Goal: Task Accomplishment & Management: Manage account settings

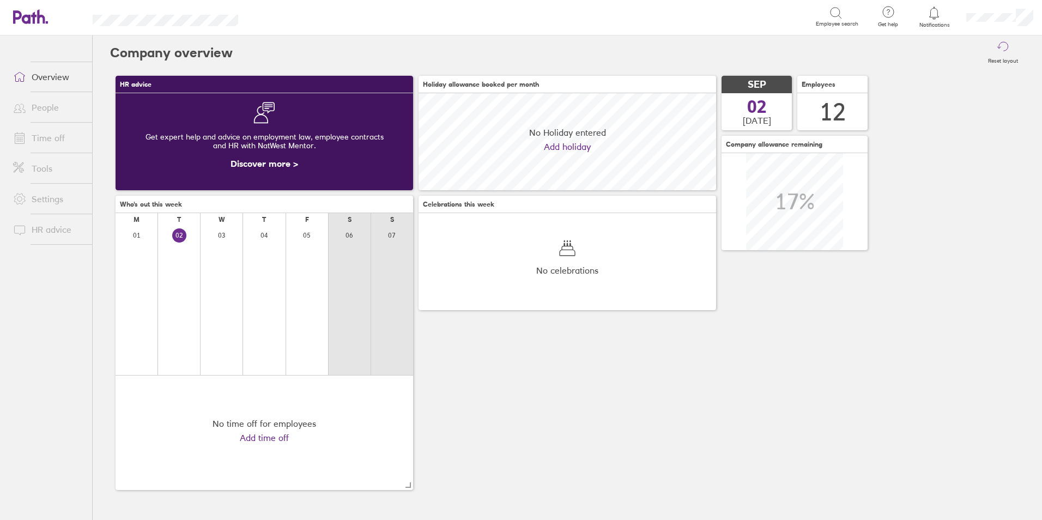
scroll to position [97, 297]
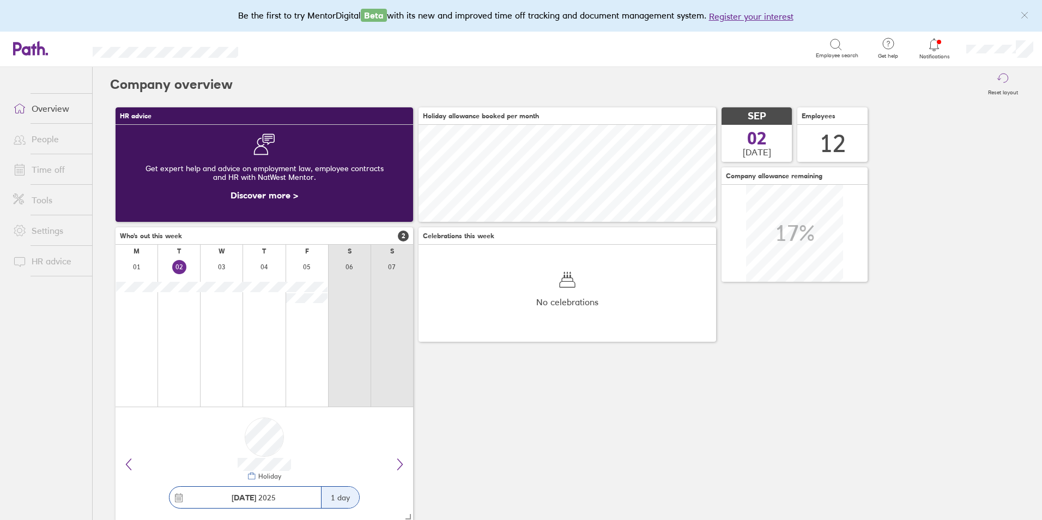
click at [936, 50] on icon at bounding box center [933, 44] width 13 height 13
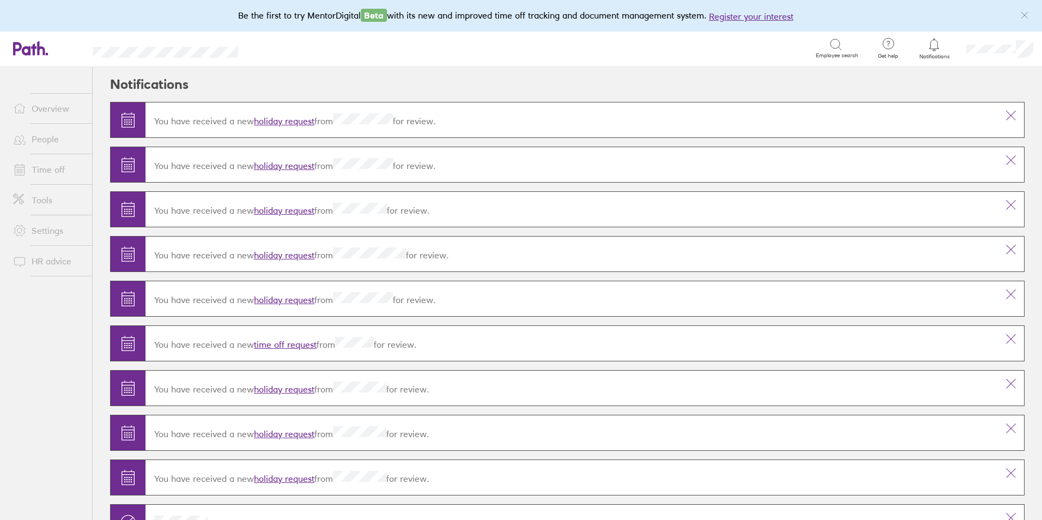
click at [287, 208] on link "holiday request" at bounding box center [284, 210] width 60 height 11
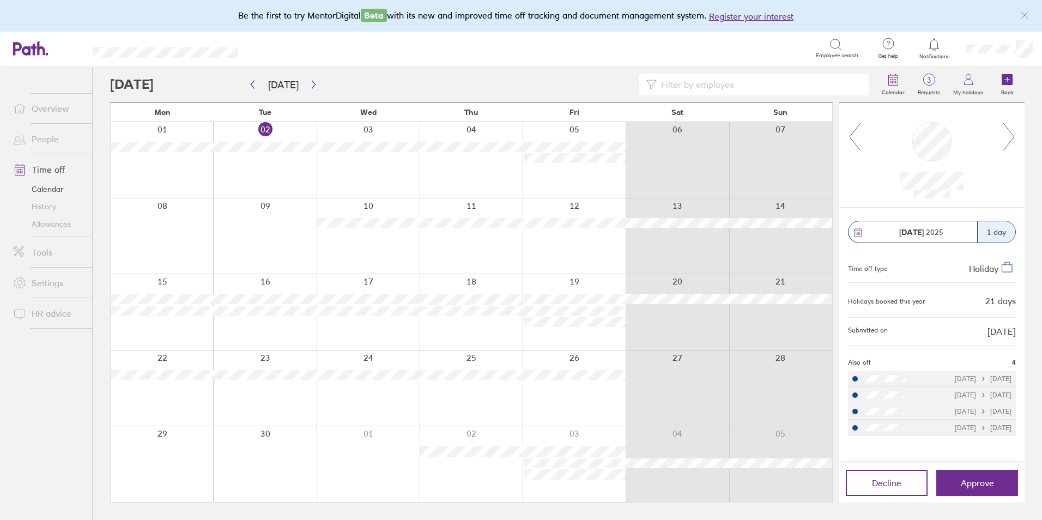
click at [933, 47] on icon at bounding box center [933, 44] width 13 height 13
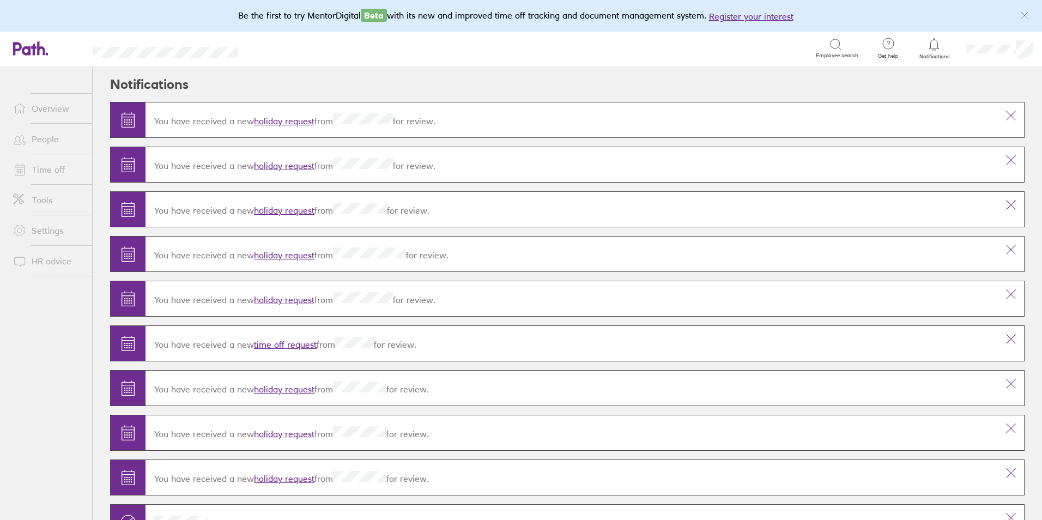
click at [283, 164] on link "holiday request" at bounding box center [284, 165] width 60 height 11
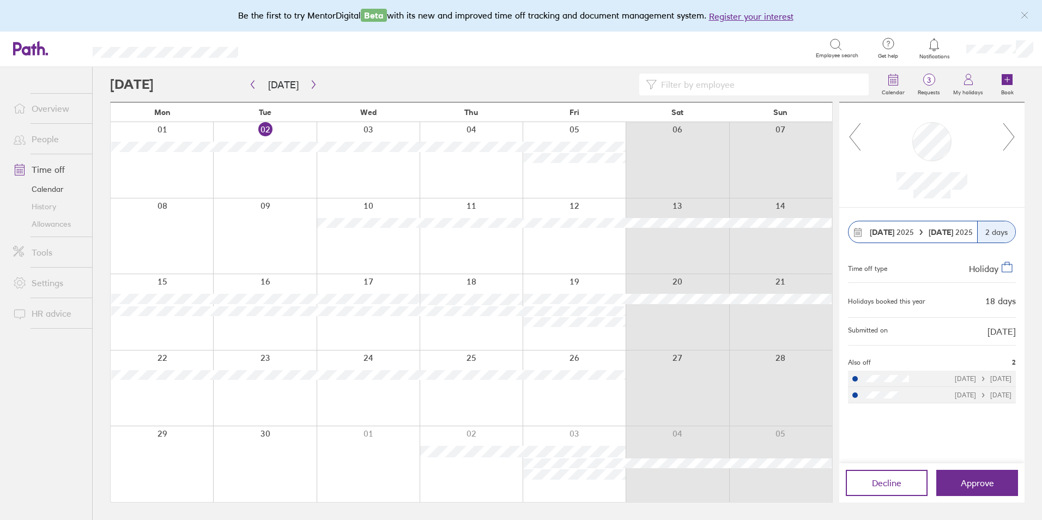
click at [1009, 133] on icon at bounding box center [1009, 136] width 14 height 29
click at [1011, 138] on icon at bounding box center [1009, 136] width 14 height 29
click at [1014, 136] on icon at bounding box center [1009, 136] width 14 height 29
